Goal: Task Accomplishment & Management: Manage account settings

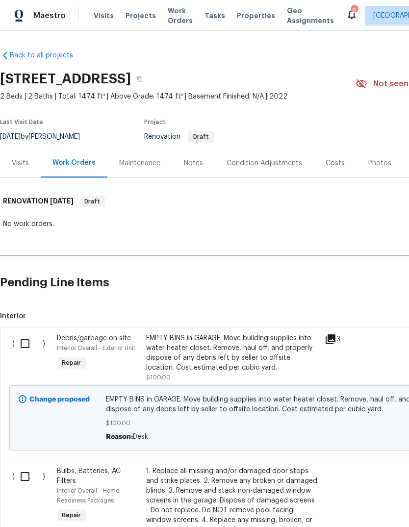
click at [26, 345] on input "checkbox" at bounding box center [29, 343] width 28 height 21
checkbox input "true"
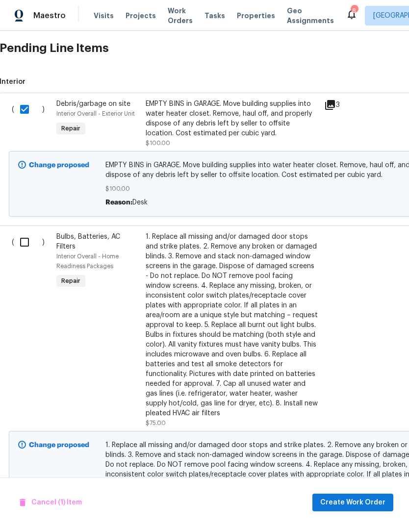
scroll to position [236, 1]
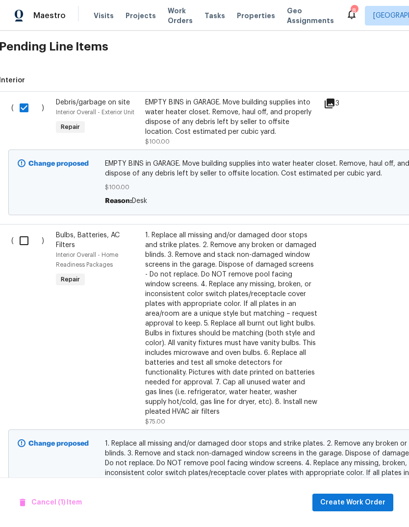
click at [22, 238] on input "checkbox" at bounding box center [28, 240] width 28 height 21
checkbox input "true"
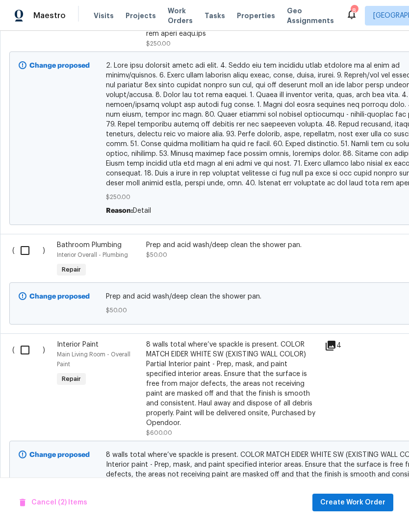
scroll to position [1036, 0]
click at [25, 245] on input "checkbox" at bounding box center [29, 250] width 28 height 21
checkbox input "true"
click at [21, 345] on input "checkbox" at bounding box center [29, 350] width 28 height 21
checkbox input "true"
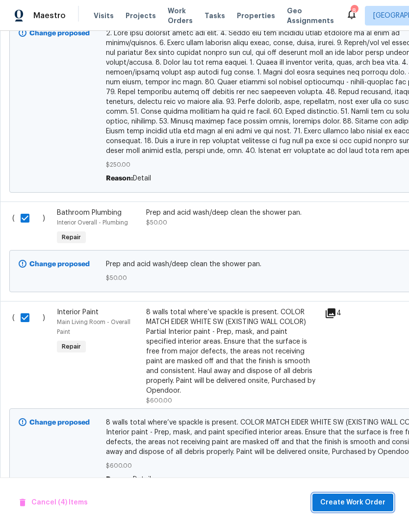
click at [360, 501] on span "Create Work Order" at bounding box center [352, 502] width 65 height 12
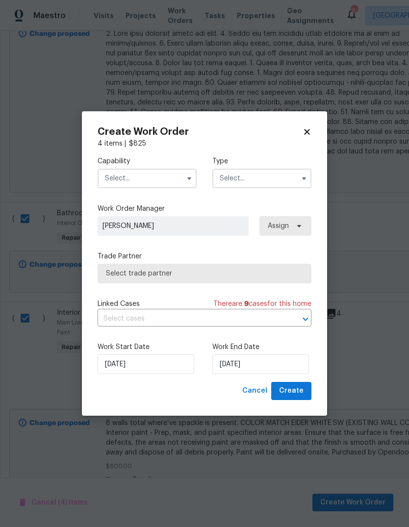
click at [114, 176] on input "text" at bounding box center [147, 179] width 99 height 20
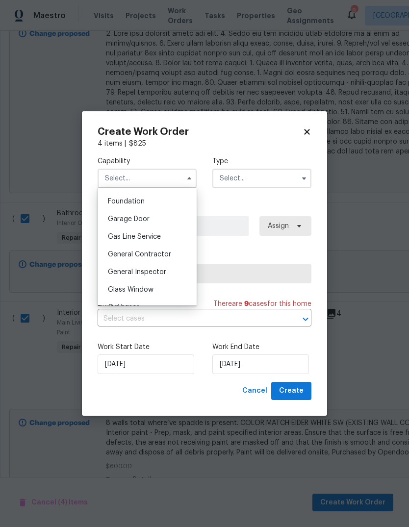
scroll to position [415, 0]
click at [122, 255] on span "General Contractor" at bounding box center [139, 252] width 63 height 7
type input "General Contractor"
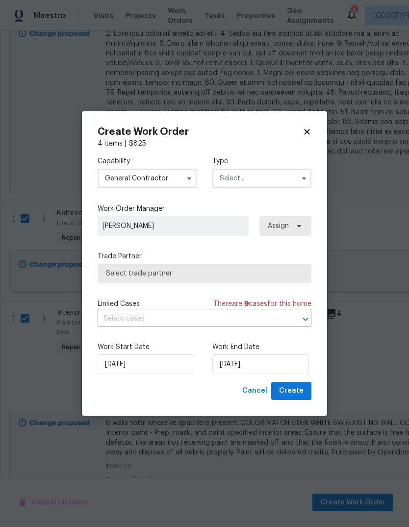
click at [223, 177] on input "text" at bounding box center [261, 179] width 99 height 20
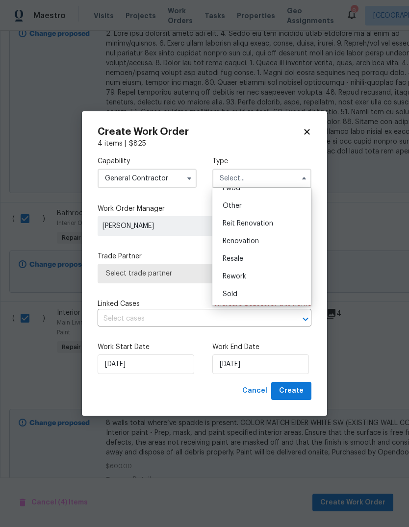
scroll to position [117, 0]
click at [228, 242] on span "Renovation" at bounding box center [240, 241] width 36 height 7
type input "Renovation"
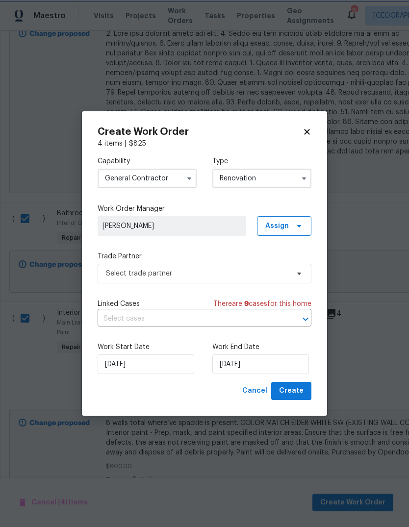
scroll to position [0, 0]
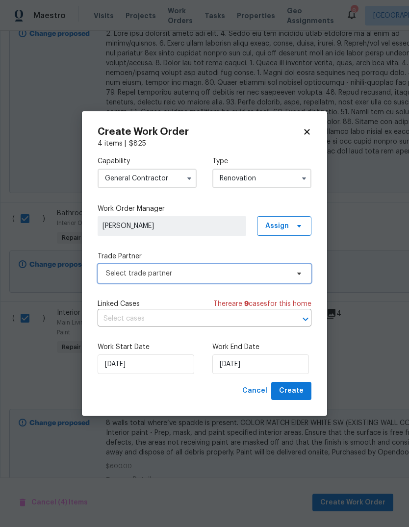
click at [206, 274] on span "Select trade partner" at bounding box center [197, 274] width 183 height 10
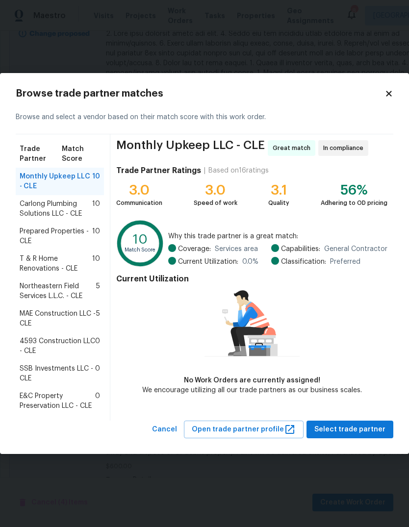
click at [43, 266] on span "T & R Home Renovations - CLE" at bounding box center [56, 264] width 73 height 20
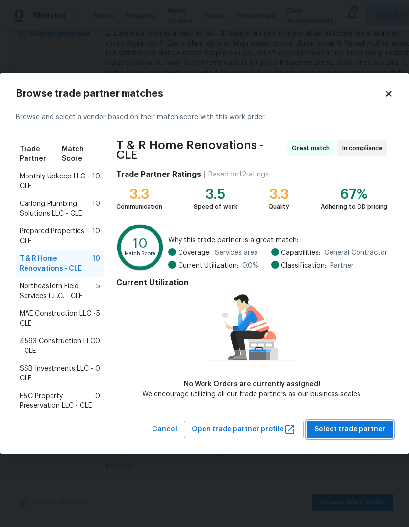
click at [359, 429] on span "Select trade partner" at bounding box center [349, 429] width 71 height 12
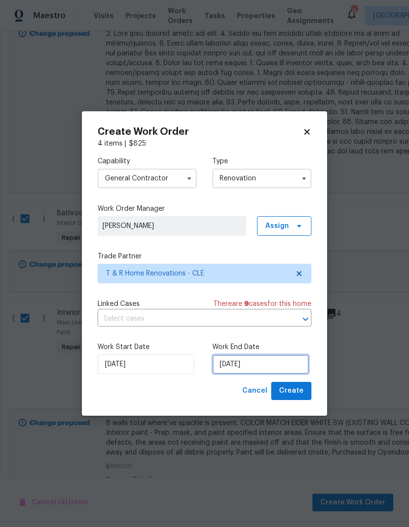
click at [254, 365] on input "[DATE]" at bounding box center [260, 364] width 97 height 20
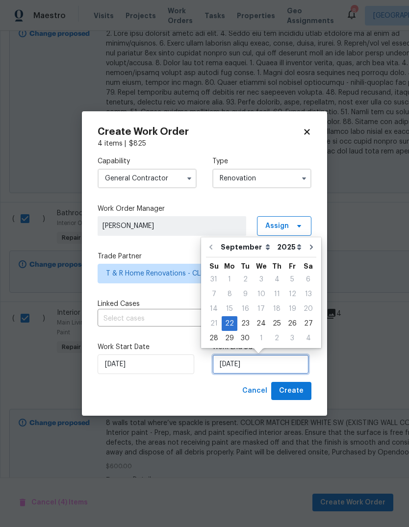
scroll to position [7, 0]
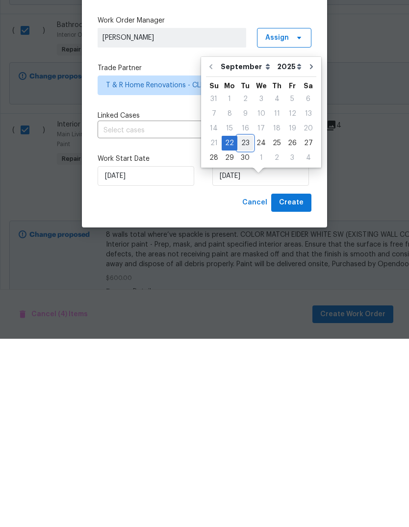
click at [246, 324] on div "23" at bounding box center [245, 331] width 16 height 14
type input "[DATE]"
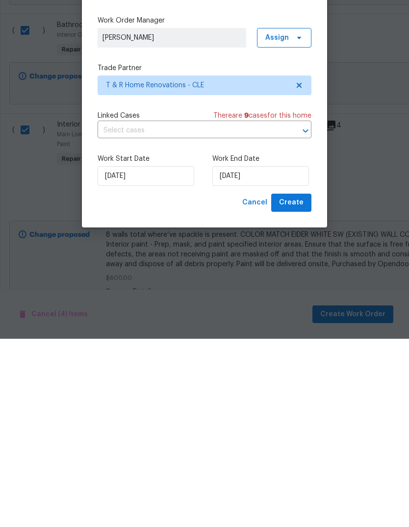
scroll to position [37, 0]
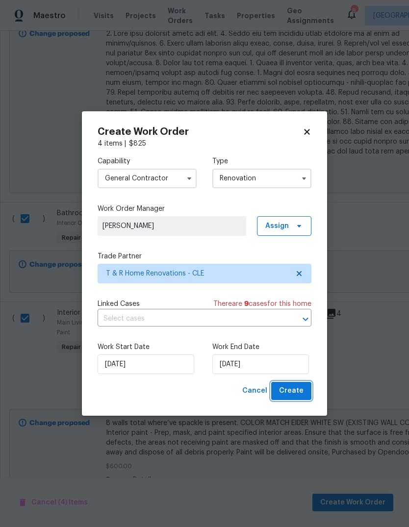
click at [298, 388] on span "Create" at bounding box center [291, 391] width 24 height 12
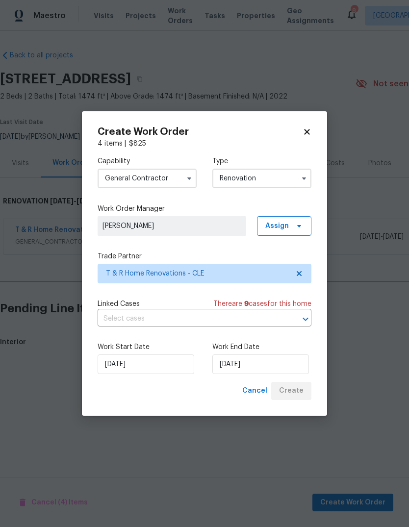
scroll to position [0, 0]
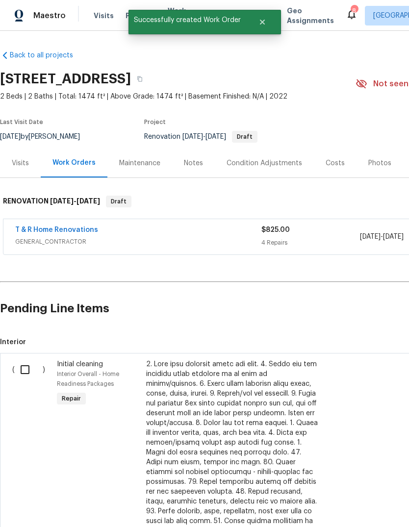
click at [27, 368] on input "checkbox" at bounding box center [29, 369] width 28 height 21
checkbox input "true"
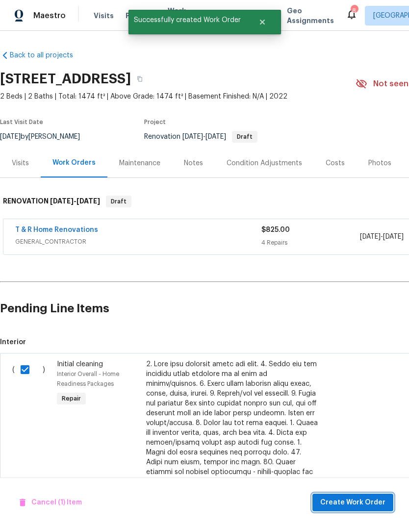
click at [364, 503] on span "Create Work Order" at bounding box center [352, 502] width 65 height 12
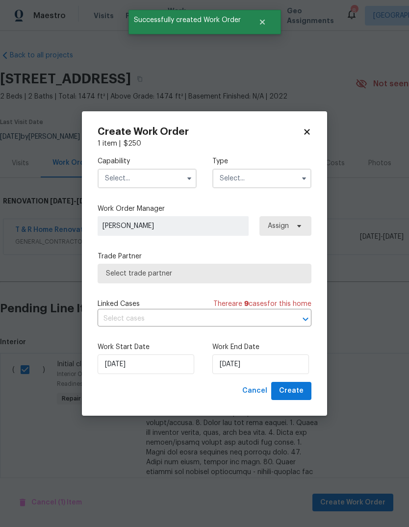
click at [171, 178] on input "text" at bounding box center [147, 179] width 99 height 20
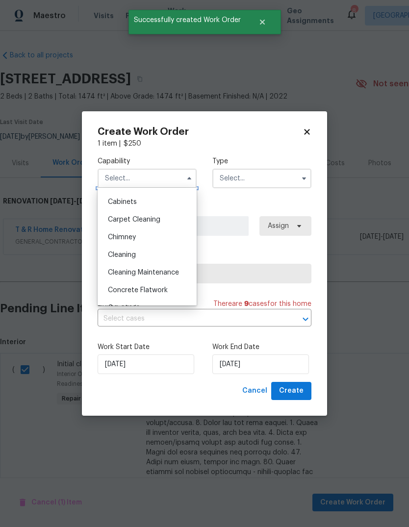
scroll to position [89, 0]
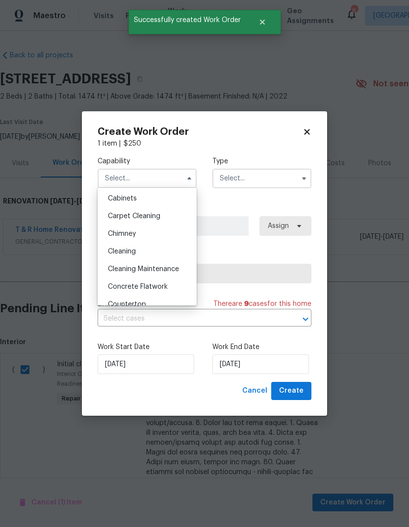
click at [144, 254] on div "Cleaning" at bounding box center [147, 252] width 94 height 18
type input "Cleaning"
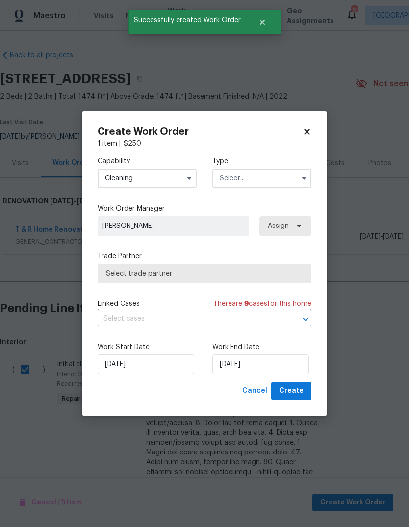
click at [244, 171] on input "text" at bounding box center [261, 179] width 99 height 20
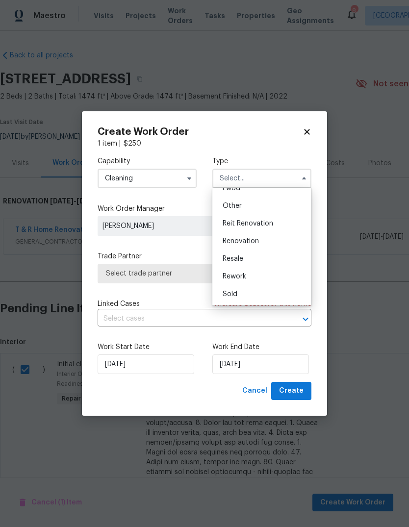
scroll to position [117, 0]
click at [267, 240] on div "Renovation" at bounding box center [262, 241] width 94 height 18
type input "Renovation"
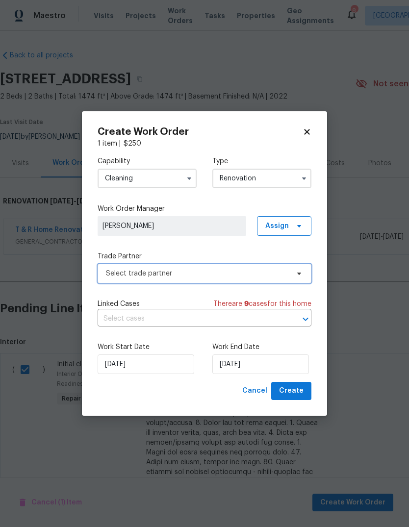
click at [248, 272] on span "Select trade partner" at bounding box center [197, 274] width 183 height 10
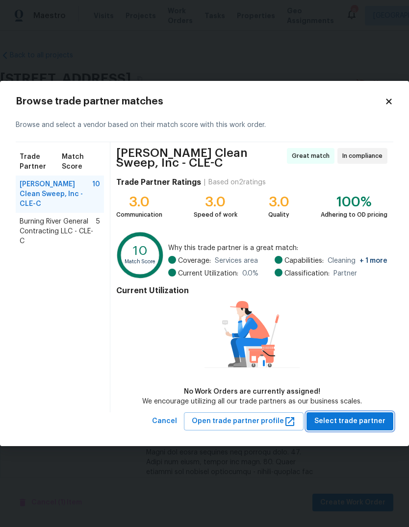
click at [347, 424] on span "Select trade partner" at bounding box center [349, 421] width 71 height 12
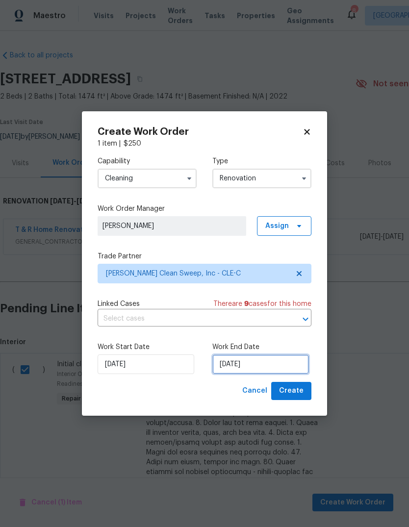
click at [264, 367] on input "[DATE]" at bounding box center [260, 364] width 97 height 20
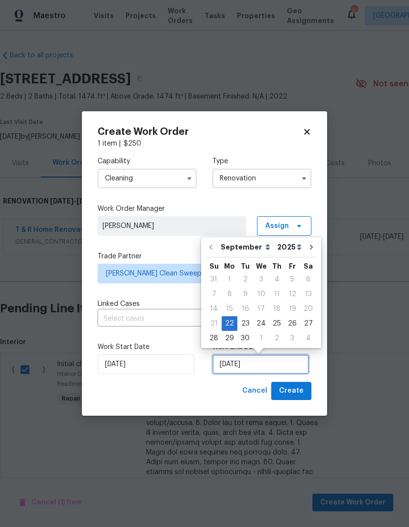
scroll to position [7, 0]
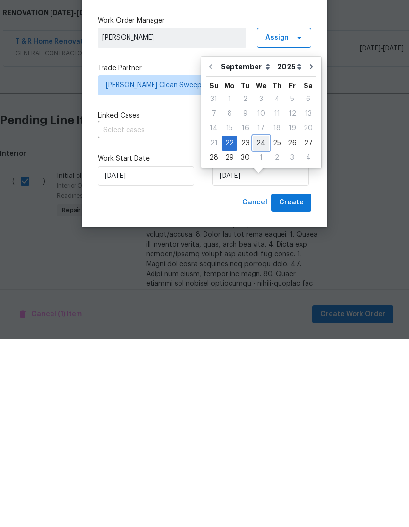
click at [259, 324] on div "24" at bounding box center [261, 331] width 16 height 14
type input "[DATE]"
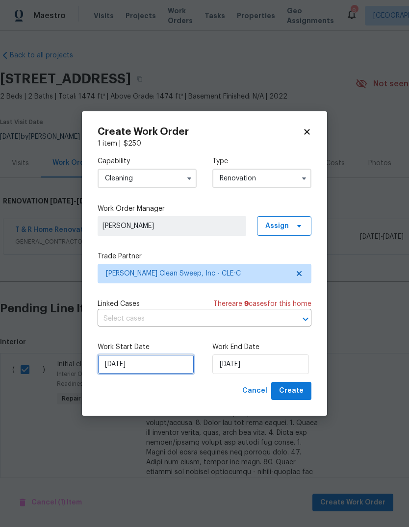
click at [122, 363] on input "[DATE]" at bounding box center [146, 364] width 97 height 20
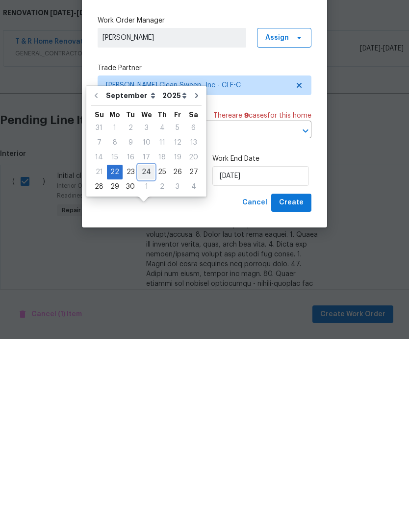
click at [145, 353] on div "24" at bounding box center [146, 360] width 16 height 14
type input "[DATE]"
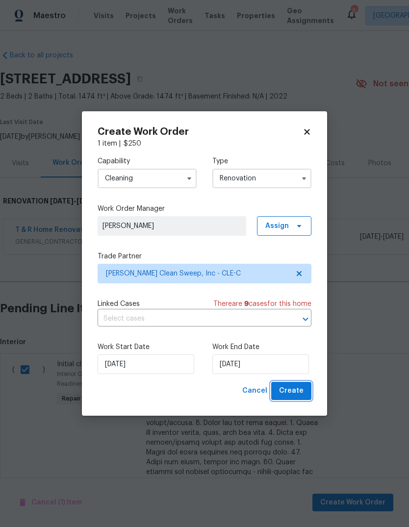
click at [296, 391] on span "Create" at bounding box center [291, 391] width 24 height 12
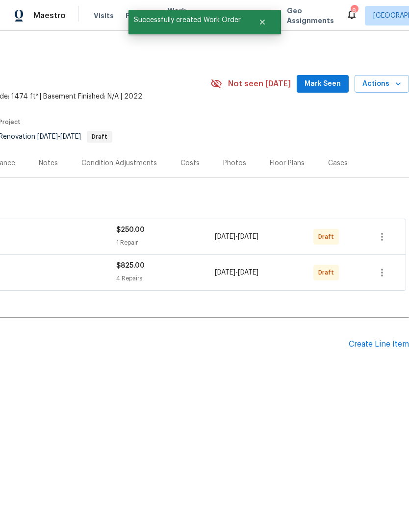
scroll to position [0, 145]
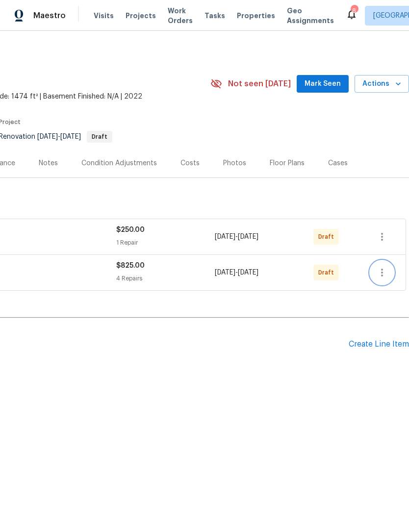
click at [385, 275] on icon "button" at bounding box center [382, 273] width 12 height 12
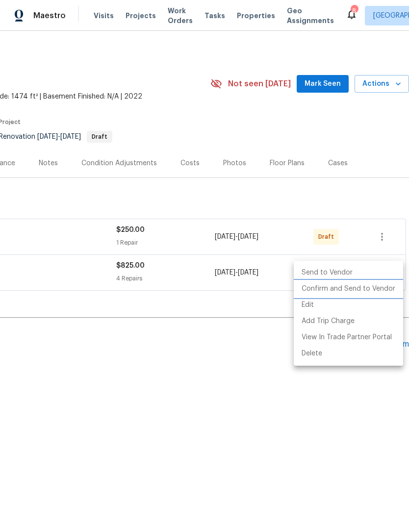
click at [366, 286] on li "Confirm and Send to Vendor" at bounding box center [347, 289] width 109 height 16
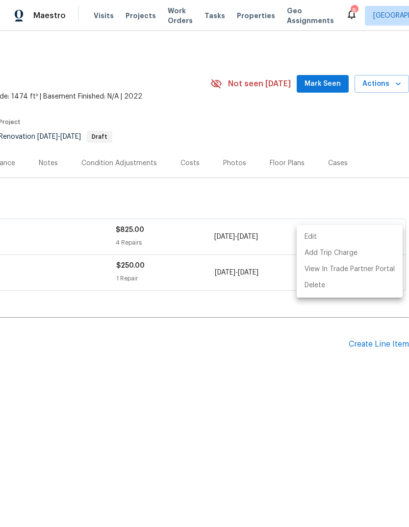
click at [66, 316] on div at bounding box center [204, 263] width 409 height 527
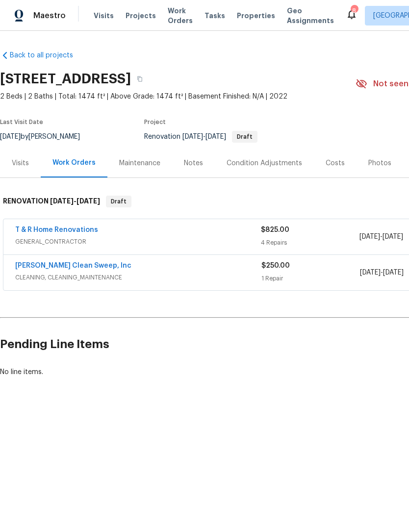
scroll to position [0, 0]
click at [18, 162] on div "Visits" at bounding box center [20, 163] width 17 height 10
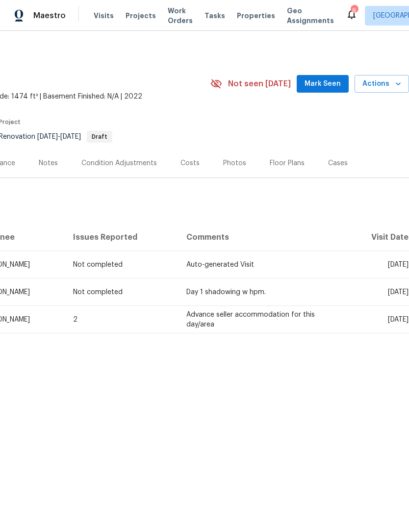
scroll to position [0, 145]
click at [390, 83] on span "Actions" at bounding box center [381, 84] width 39 height 12
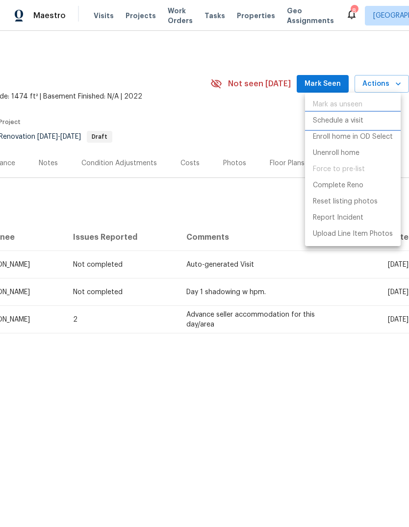
click at [348, 118] on p "Schedule a visit" at bounding box center [338, 121] width 50 height 10
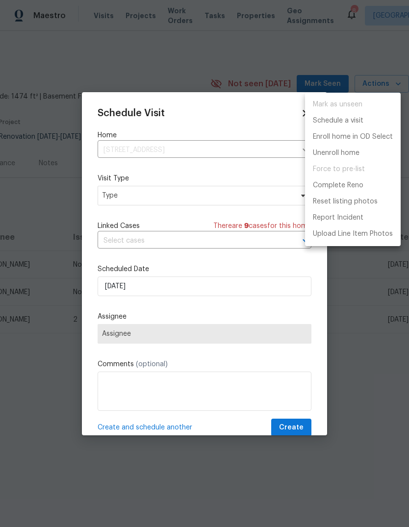
click at [171, 198] on div at bounding box center [204, 263] width 409 height 527
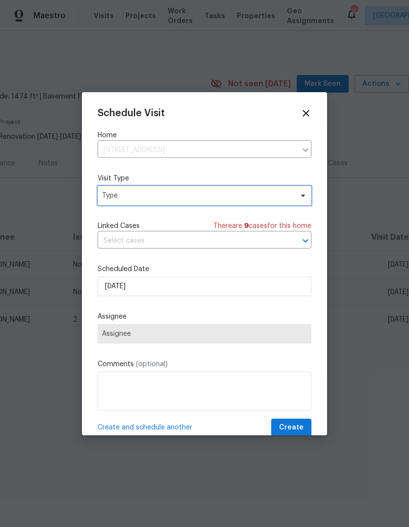
click at [175, 199] on span "Type" at bounding box center [197, 196] width 191 height 10
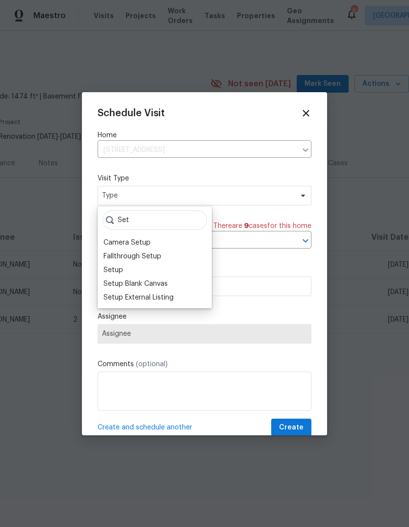
type input "Set"
click at [108, 268] on div "Setup" at bounding box center [113, 270] width 20 height 10
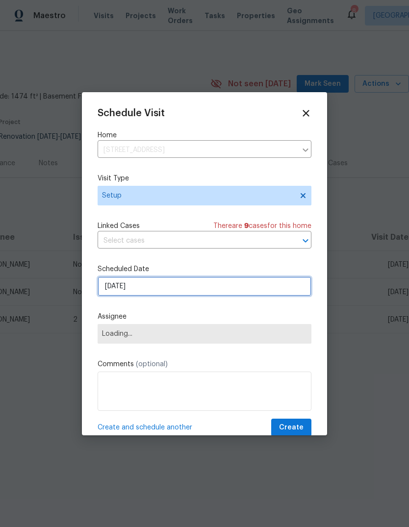
click at [115, 284] on input "[DATE]" at bounding box center [205, 286] width 214 height 20
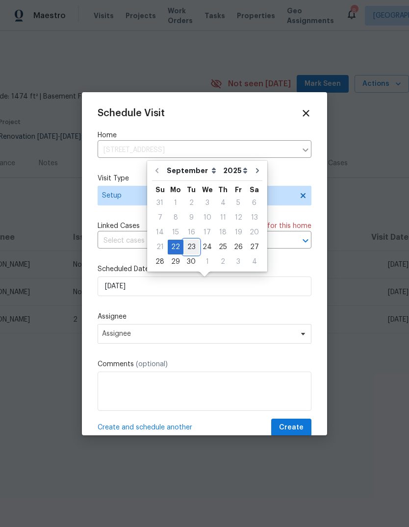
click at [190, 244] on div "23" at bounding box center [191, 247] width 16 height 14
type input "[DATE]"
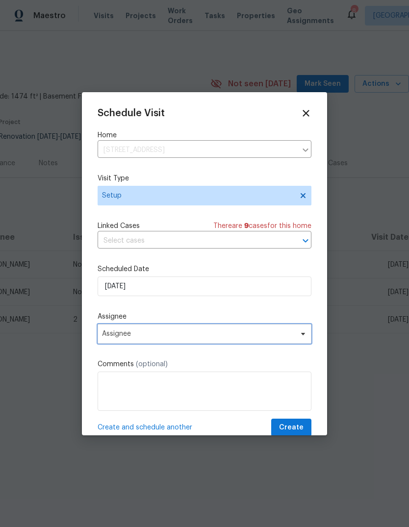
click at [122, 343] on span "Assignee" at bounding box center [205, 334] width 214 height 20
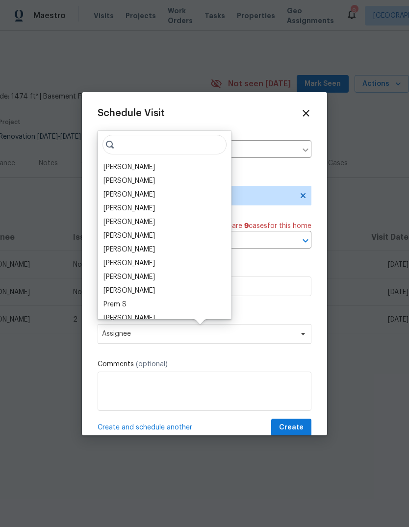
click at [110, 209] on div "[PERSON_NAME]" at bounding box center [128, 208] width 51 height 10
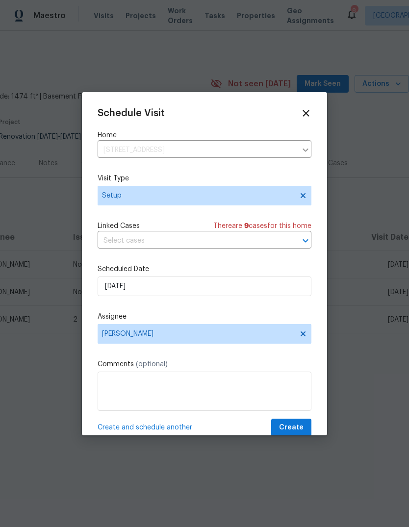
click at [127, 391] on textarea at bounding box center [205, 390] width 214 height 39
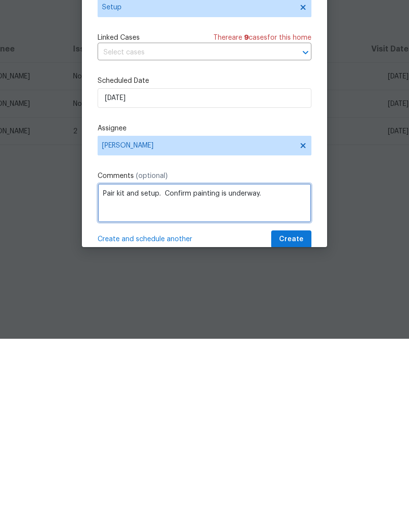
type textarea "Pair kit and setup. Confirm painting is underway."
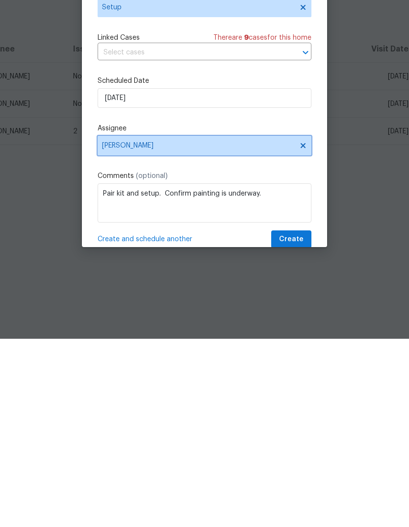
click at [174, 324] on span "[PERSON_NAME]" at bounding box center [205, 334] width 214 height 20
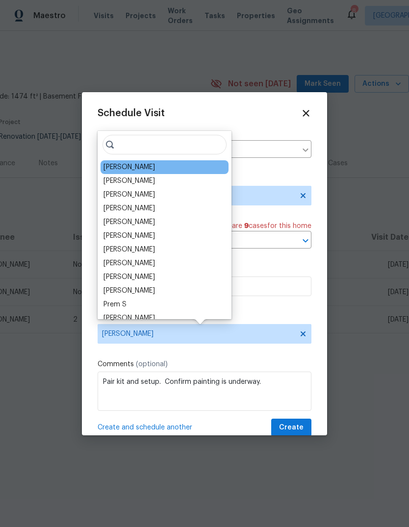
click at [288, 313] on div "Schedule Visit Home [STREET_ADDRESS] ​ Visit Type Setup Linked Cases There are …" at bounding box center [205, 272] width 214 height 329
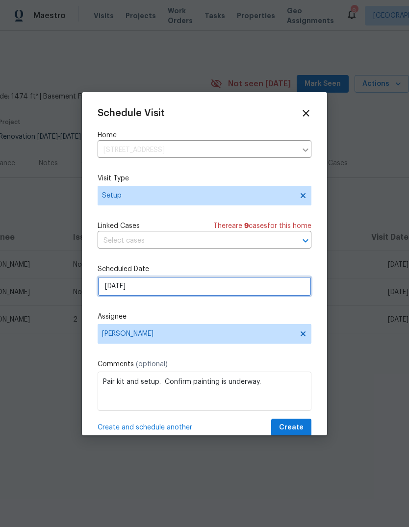
click at [107, 287] on input "[DATE]" at bounding box center [205, 286] width 214 height 20
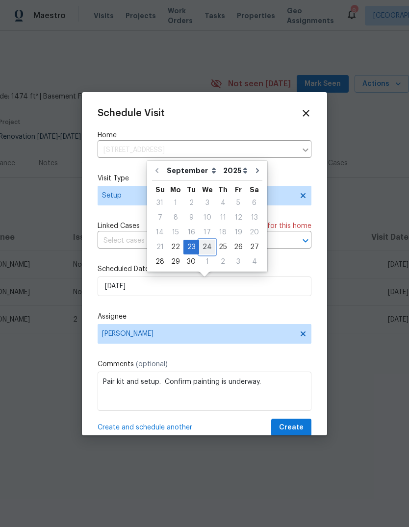
click at [200, 247] on div "24" at bounding box center [207, 247] width 16 height 14
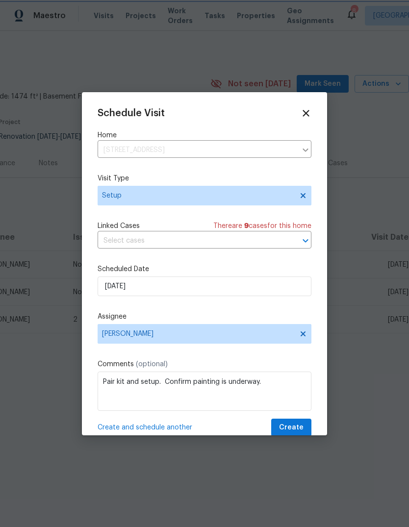
type input "[DATE]"
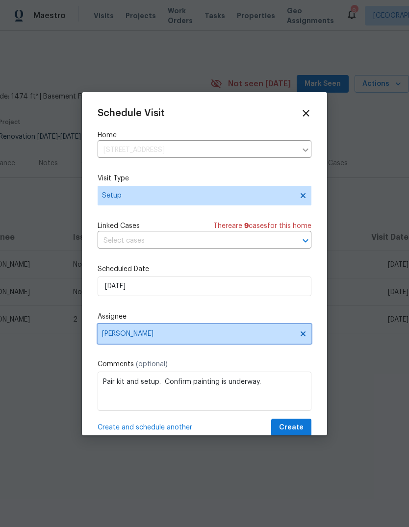
click at [118, 338] on span "[PERSON_NAME]" at bounding box center [198, 334] width 192 height 8
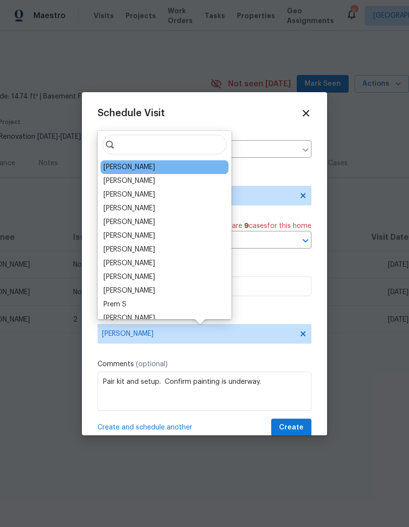
click at [116, 183] on div "[PERSON_NAME]" at bounding box center [128, 181] width 51 height 10
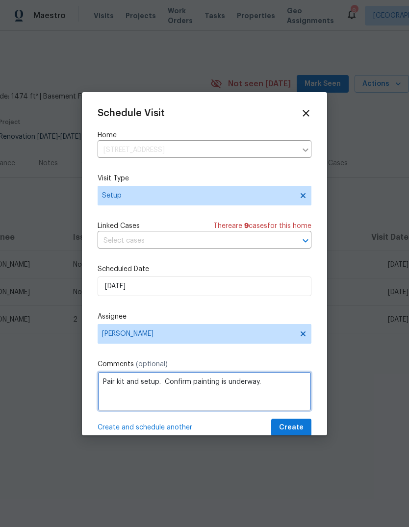
click at [283, 391] on textarea "Pair kit and setup. Confirm painting is underway." at bounding box center [205, 390] width 214 height 39
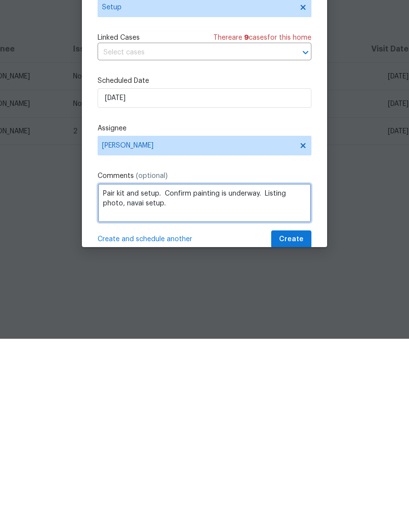
type textarea "Pair kit and setup. Confirm painting is underway. Listing photo, navai setup."
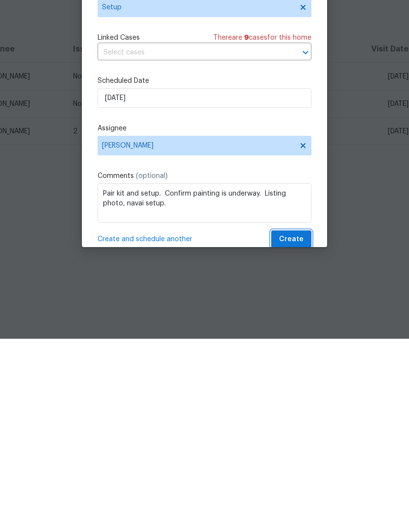
click at [292, 421] on span "Create" at bounding box center [291, 427] width 24 height 12
